Goal: Browse casually: Explore the website without a specific task or goal

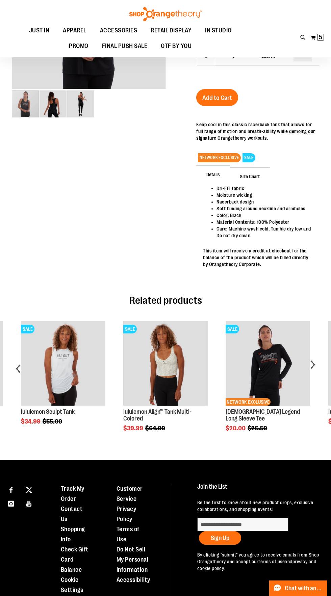
scroll to position [107, 0]
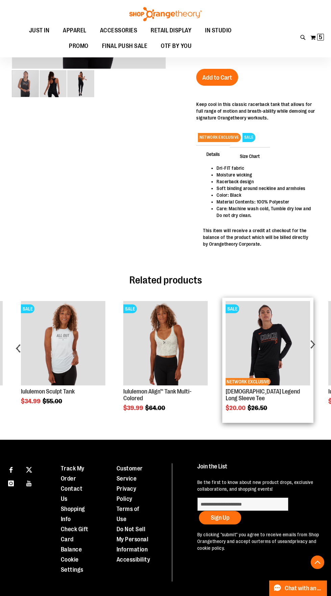
click at [283, 340] on img "Product Page Link" at bounding box center [267, 343] width 84 height 84
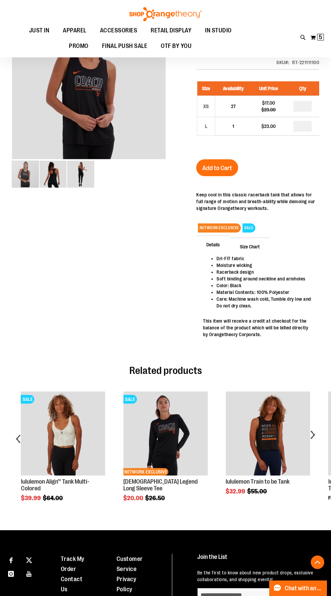
scroll to position [107, 0]
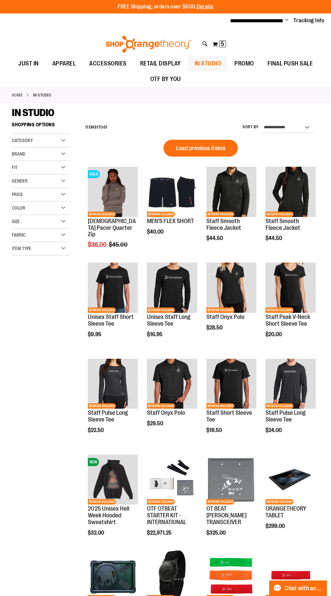
click at [221, 63] on span "IN STUDIO" at bounding box center [207, 63] width 27 height 15
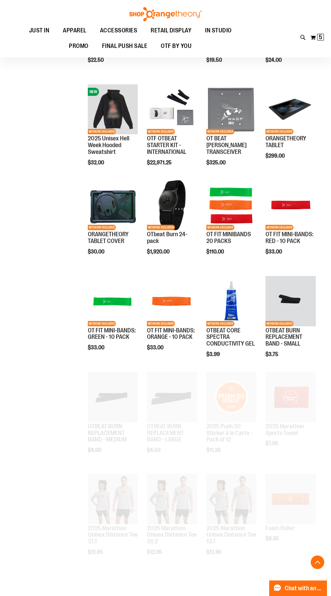
scroll to position [372, 0]
